Goal: Transaction & Acquisition: Purchase product/service

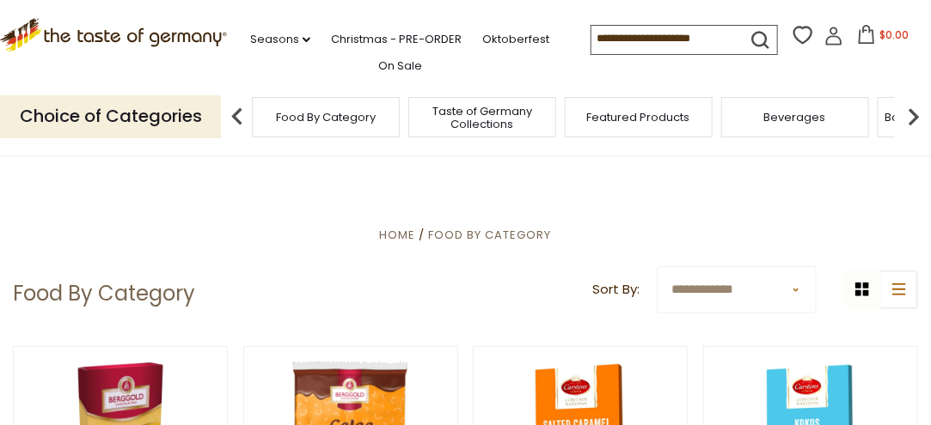
click at [603, 46] on input at bounding box center [663, 38] width 145 height 24
type input "*"
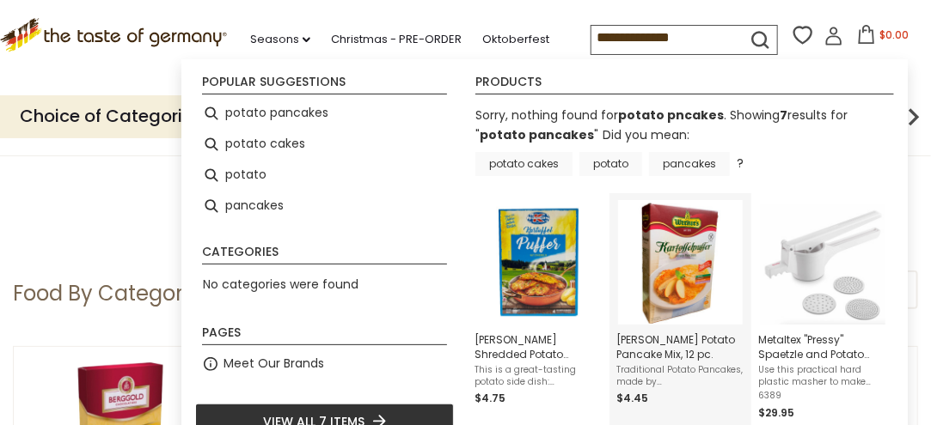
type input "**********"
click at [669, 265] on img "Werners Saxon Potato Pancake Mix, 12 pc." at bounding box center [680, 262] width 125 height 125
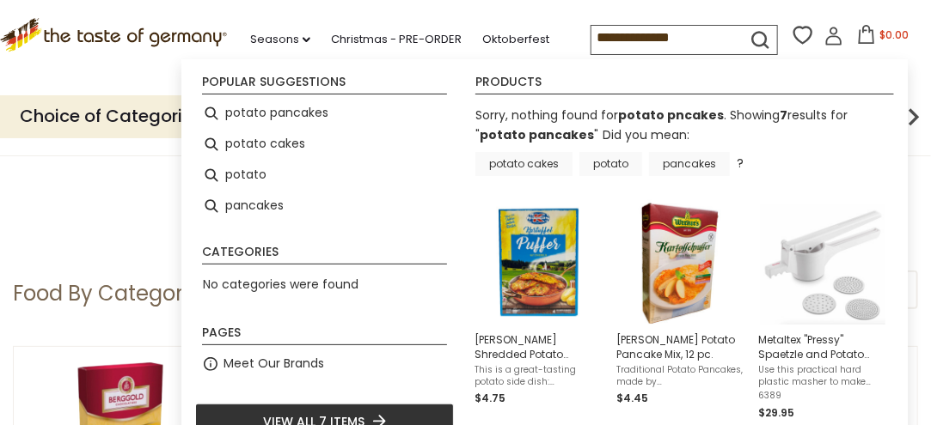
click at [669, 265] on img "Werners Saxon Potato Pancake Mix, 12 pc." at bounding box center [680, 262] width 125 height 125
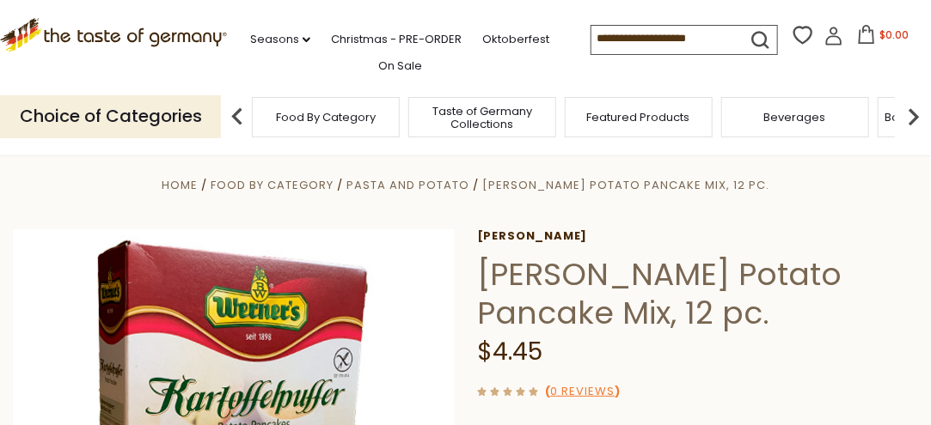
scroll to position [286, 0]
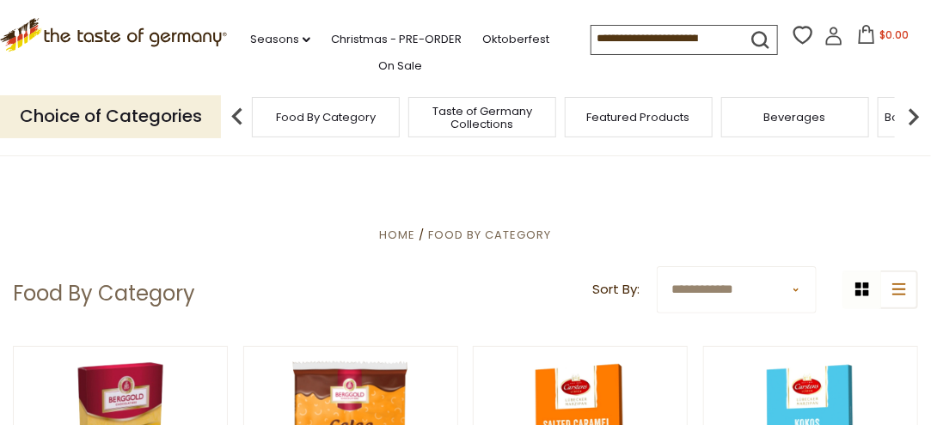
click at [613, 41] on input at bounding box center [663, 38] width 145 height 24
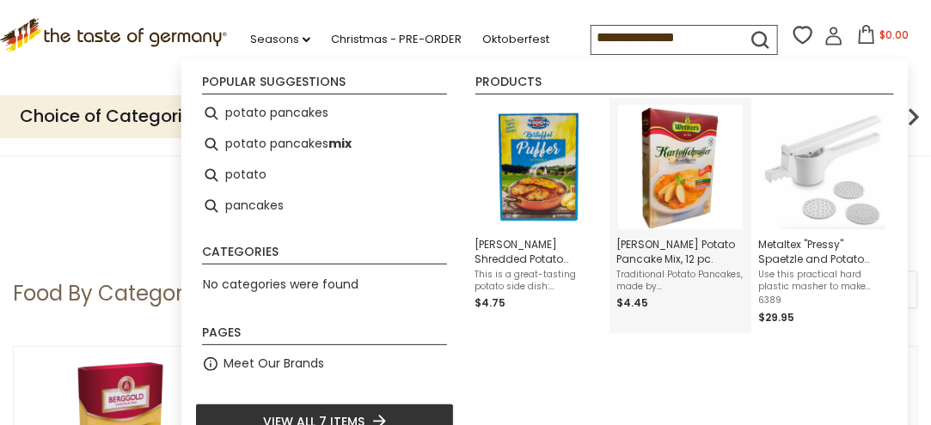
type input "**********"
click at [678, 193] on img "Werners Saxon Potato Pancake Mix, 12 pc." at bounding box center [680, 167] width 125 height 125
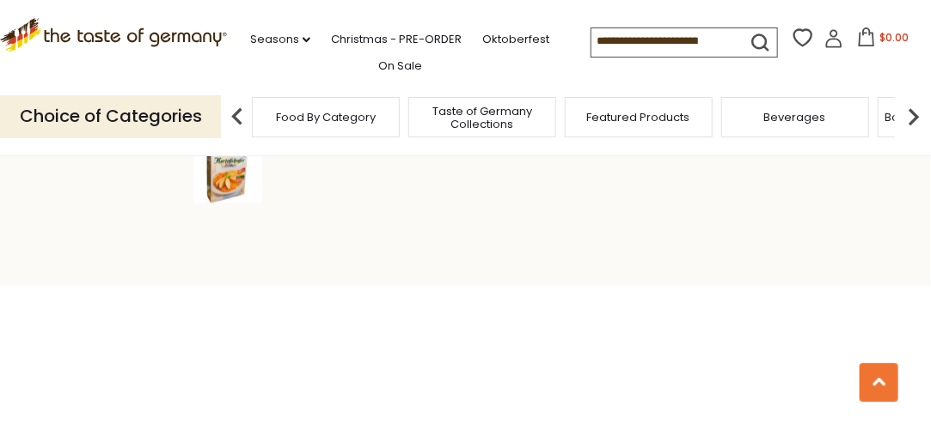
scroll to position [286, 0]
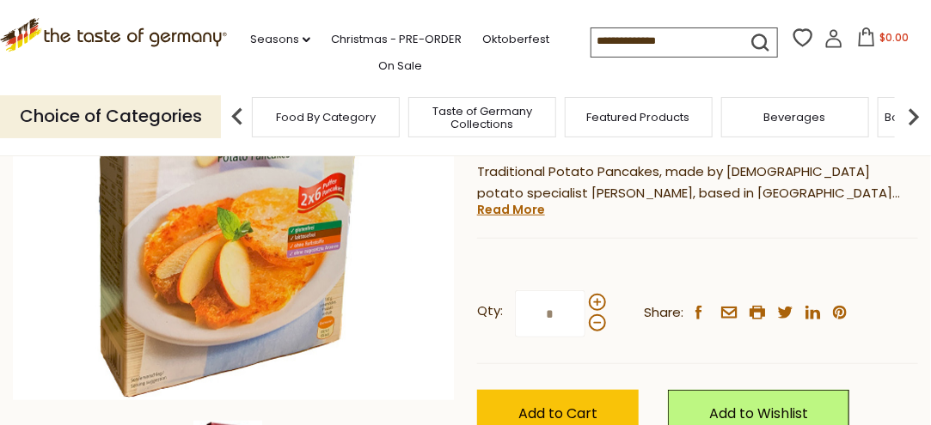
click at [519, 221] on div "Current stock: 0" at bounding box center [697, 226] width 441 height 11
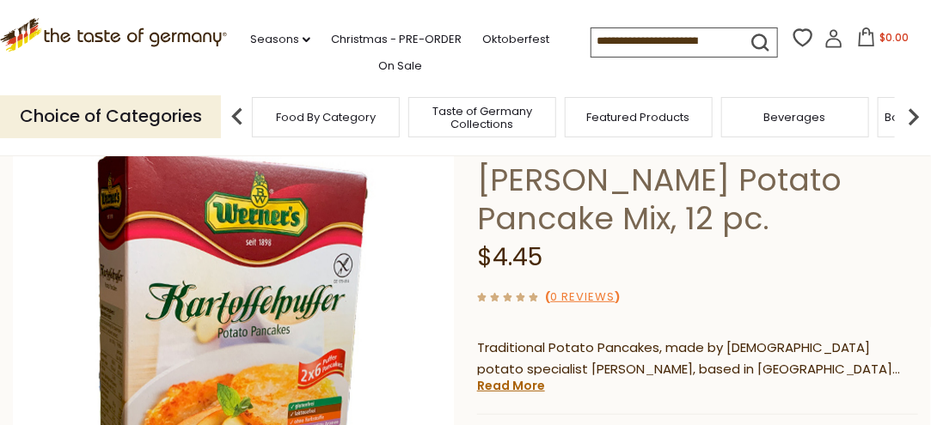
scroll to position [0, 0]
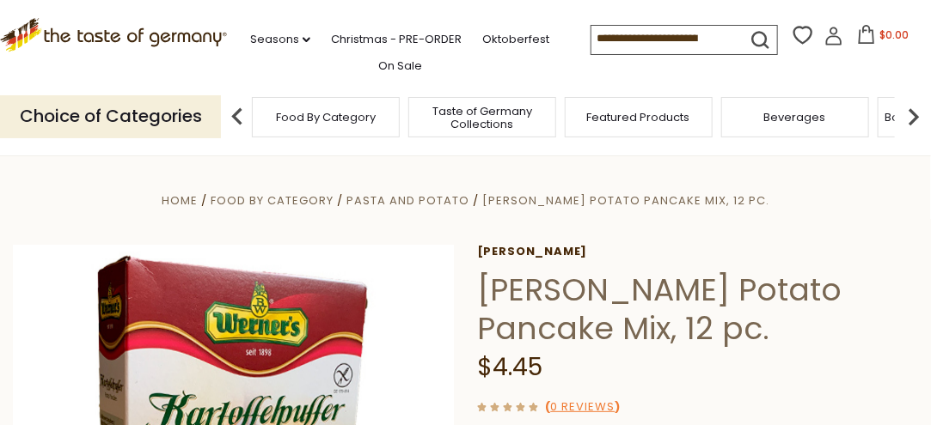
click at [637, 38] on input at bounding box center [663, 38] width 145 height 24
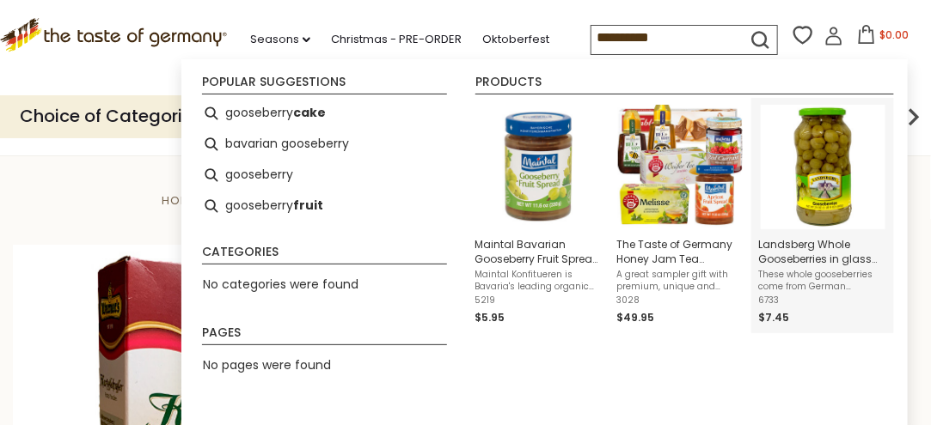
type input "**********"
click at [817, 167] on img "Landsberg Whole Gooseberries in glass jar 24 oz." at bounding box center [823, 167] width 125 height 125
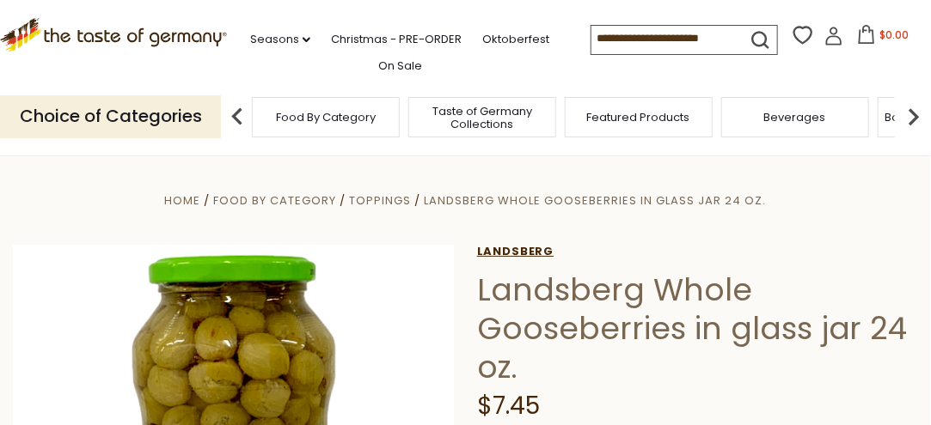
scroll to position [286, 0]
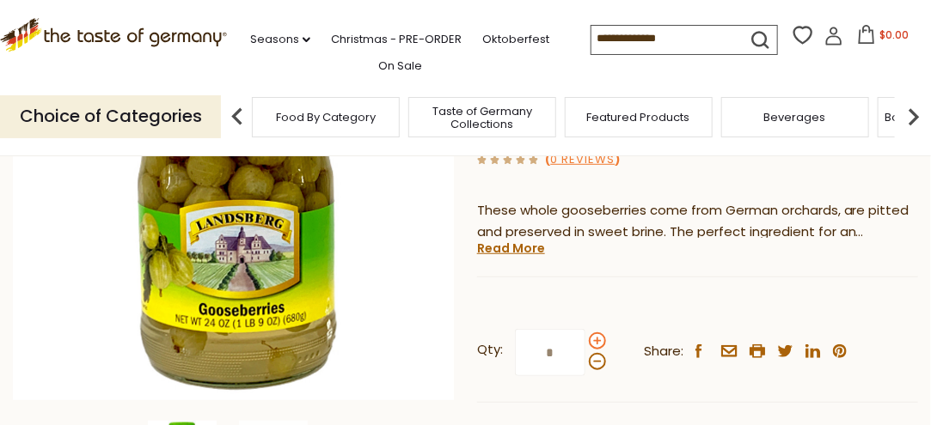
click at [596, 343] on span at bounding box center [597, 341] width 17 height 17
click at [585, 343] on input "*" at bounding box center [550, 352] width 70 height 47
click at [596, 343] on span at bounding box center [597, 341] width 17 height 17
click at [585, 343] on input "*" at bounding box center [550, 352] width 70 height 47
type input "*"
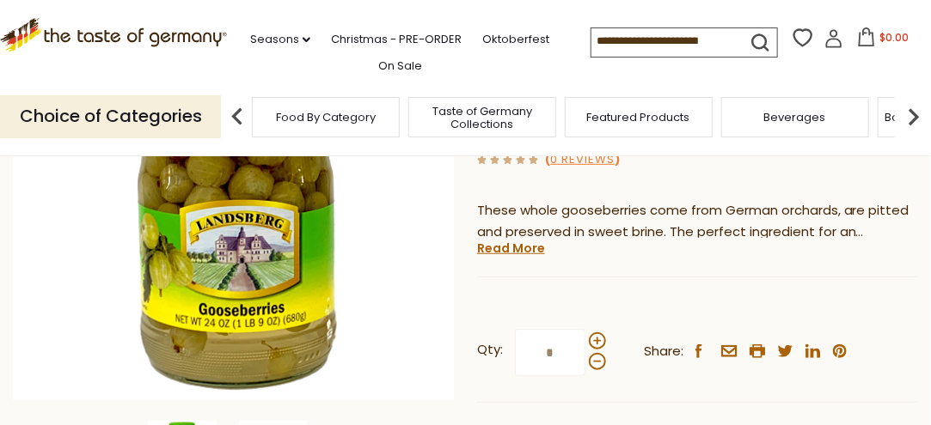
scroll to position [572, 0]
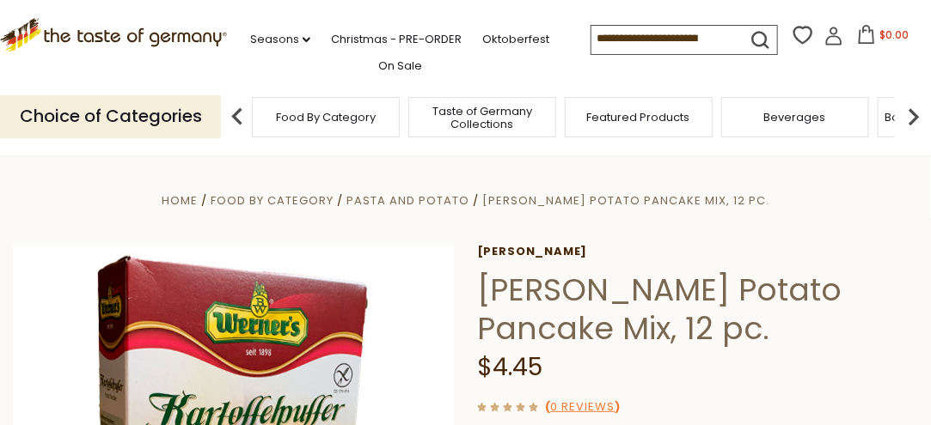
click at [602, 46] on input at bounding box center [663, 38] width 145 height 24
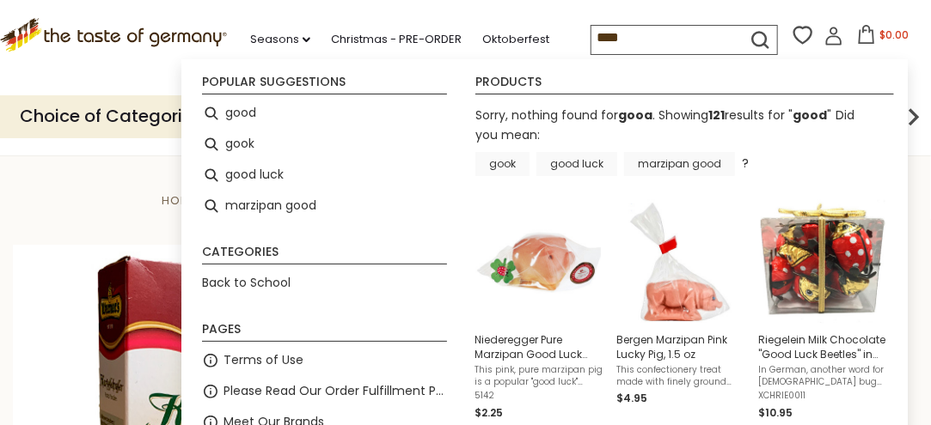
type input "*****"
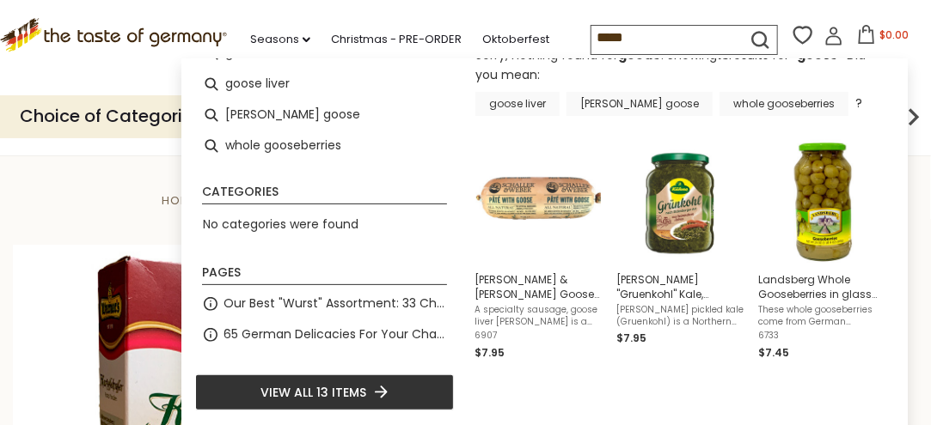
scroll to position [286, 0]
